Goal: Information Seeking & Learning: Check status

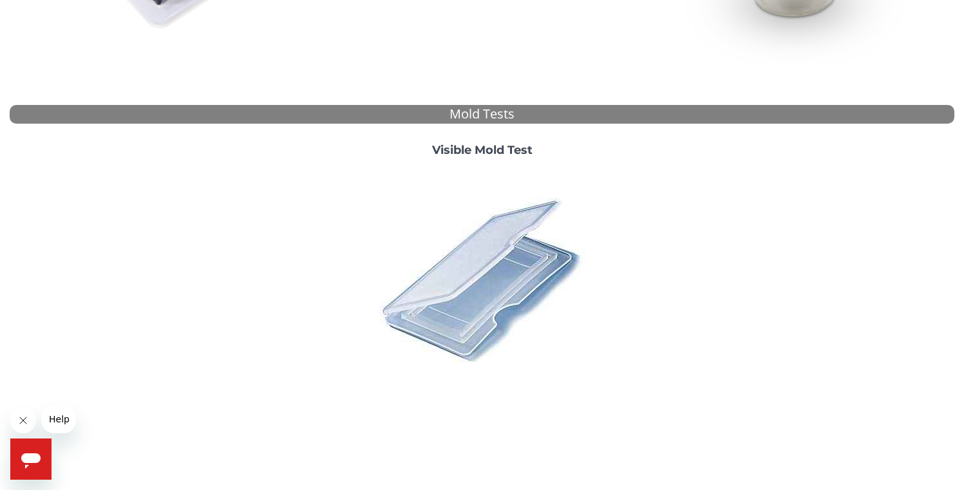
scroll to position [437, 0]
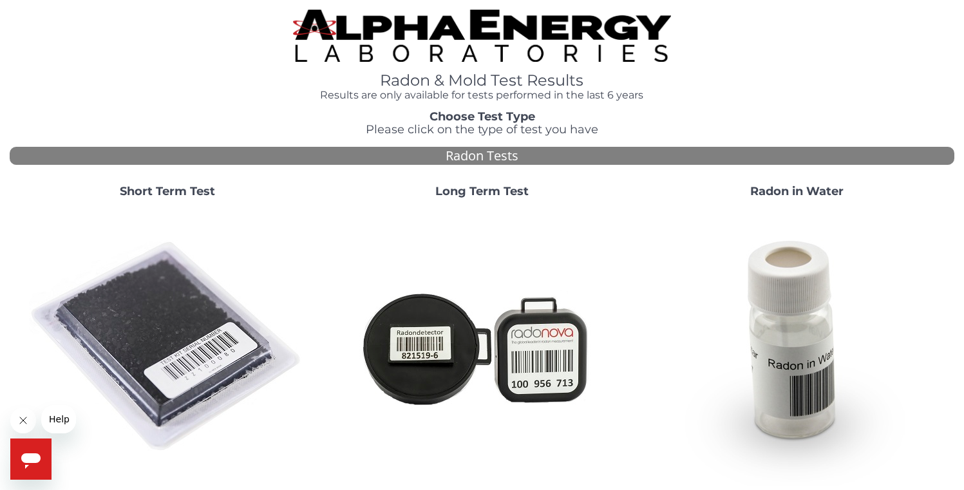
click at [155, 189] on strong "Short Term Test" at bounding box center [167, 191] width 95 height 14
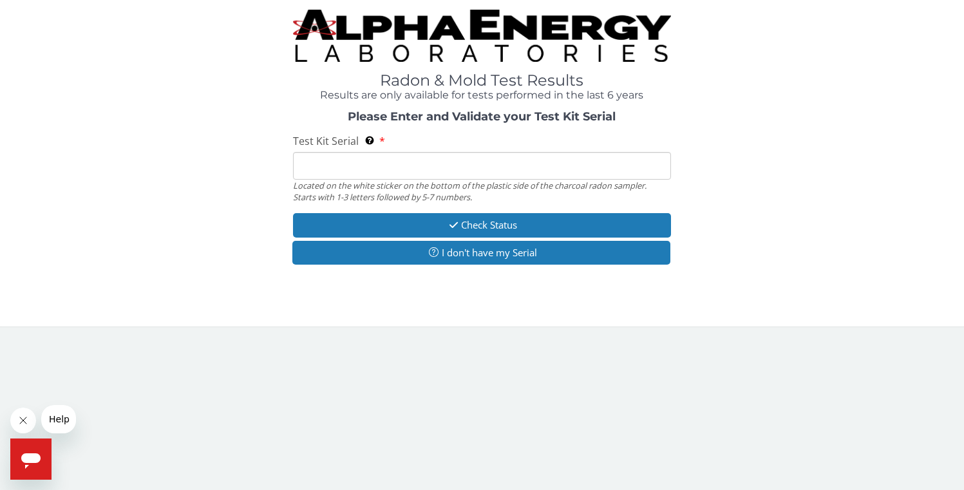
click at [385, 175] on input "Test Kit Serial Located on the white sticker on the bottom of the plastic side …" at bounding box center [482, 166] width 378 height 28
click at [384, 169] on input "Test Kit Serial Located on the white sticker on the bottom of the plastic side …" at bounding box center [482, 166] width 378 height 28
paste input "F"
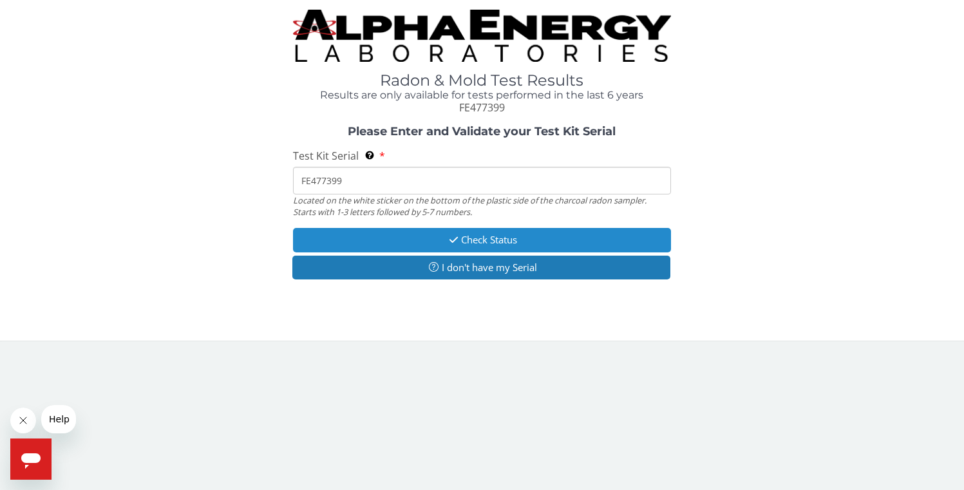
type input "FE477399"
click at [443, 245] on button "Check Status" at bounding box center [482, 240] width 378 height 24
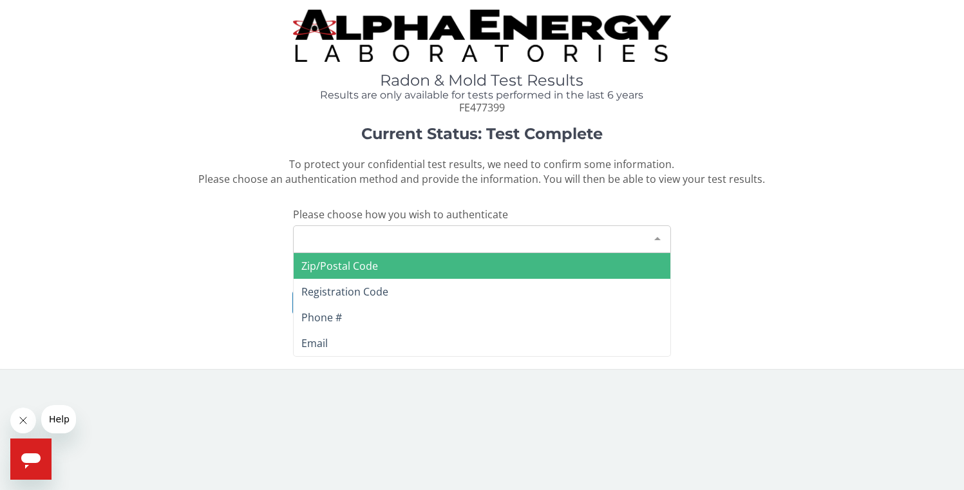
click at [395, 247] on div "Please make a selection" at bounding box center [482, 239] width 378 height 28
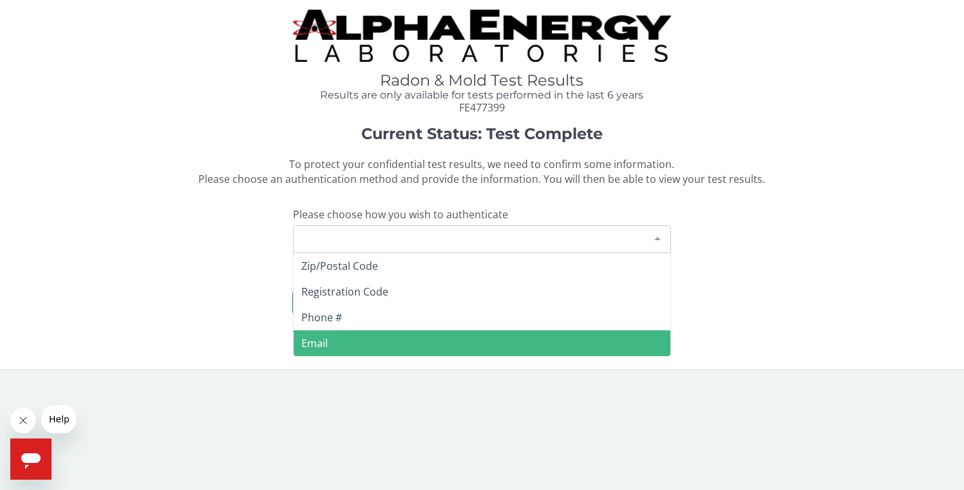
click at [357, 343] on span "Email" at bounding box center [482, 343] width 377 height 26
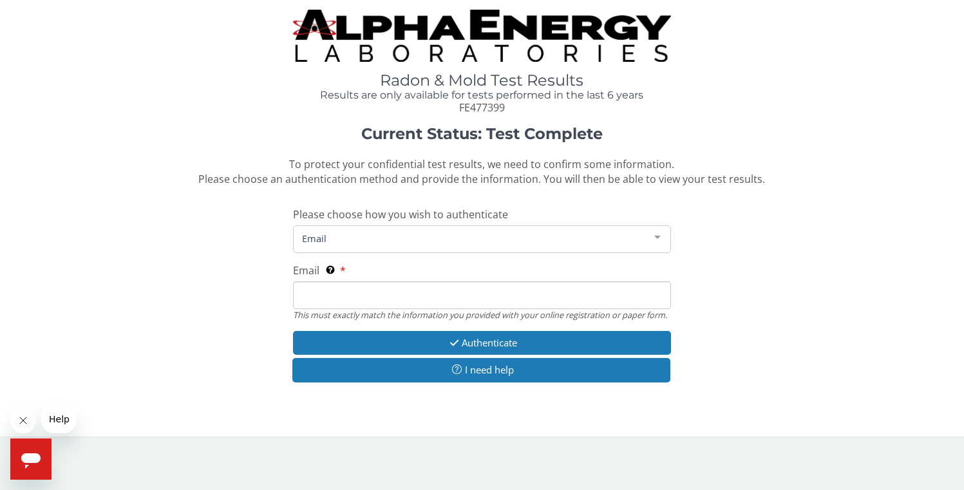
click at [346, 296] on input "Email This must exactly match the information you provided with your online reg…" at bounding box center [482, 295] width 378 height 28
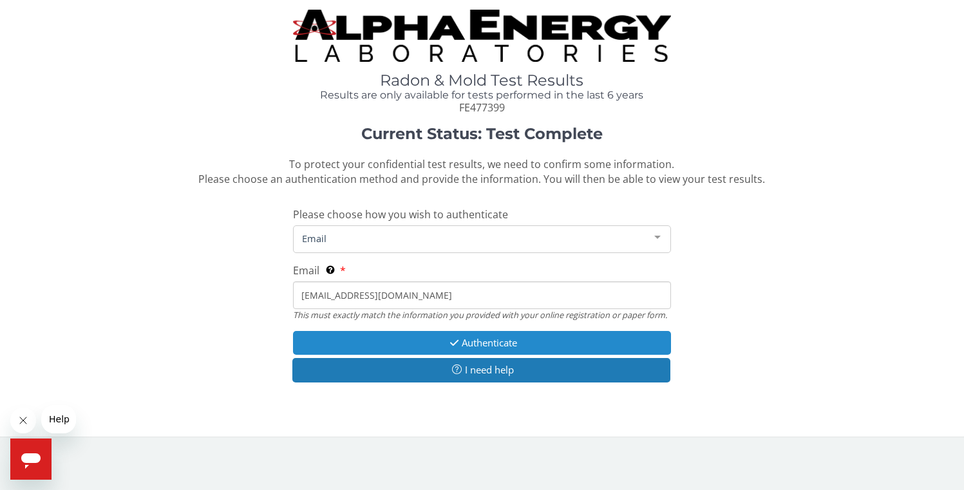
type input "jdcipher@gmail.com"
click at [439, 350] on button "Authenticate" at bounding box center [482, 343] width 378 height 24
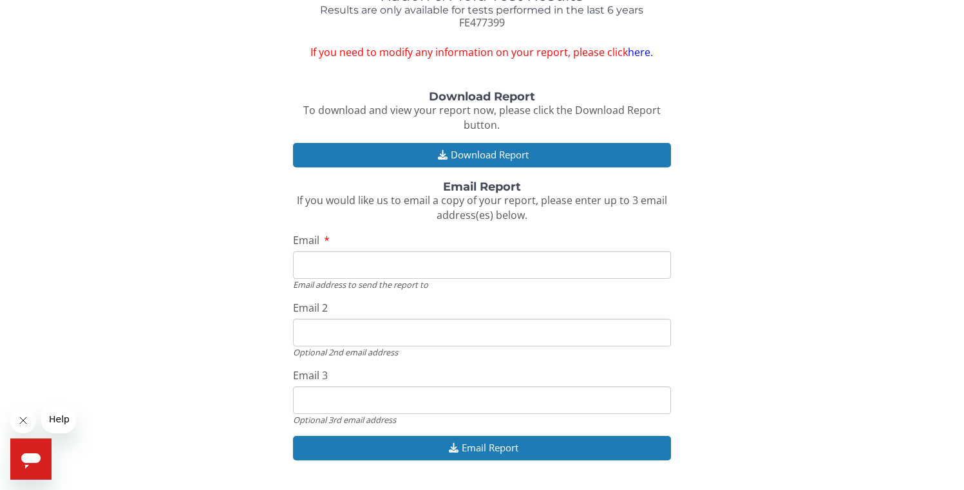
scroll to position [97, 0]
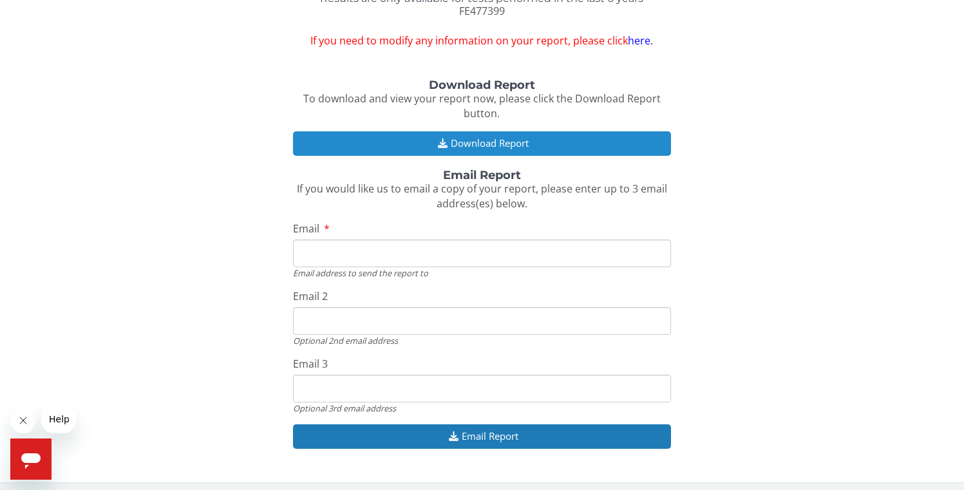
click at [472, 137] on button "Download Report" at bounding box center [482, 143] width 378 height 24
